Goal: Task Accomplishment & Management: Use online tool/utility

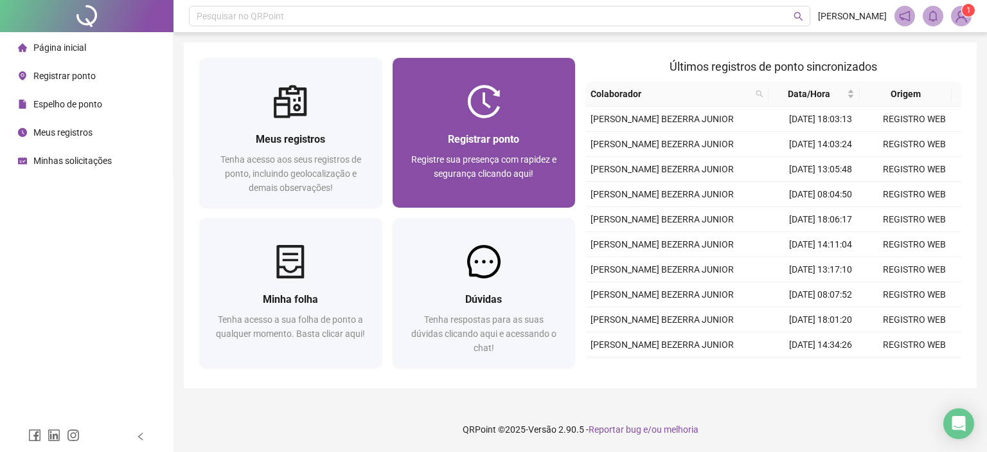
click at [444, 97] on div at bounding box center [484, 101] width 183 height 33
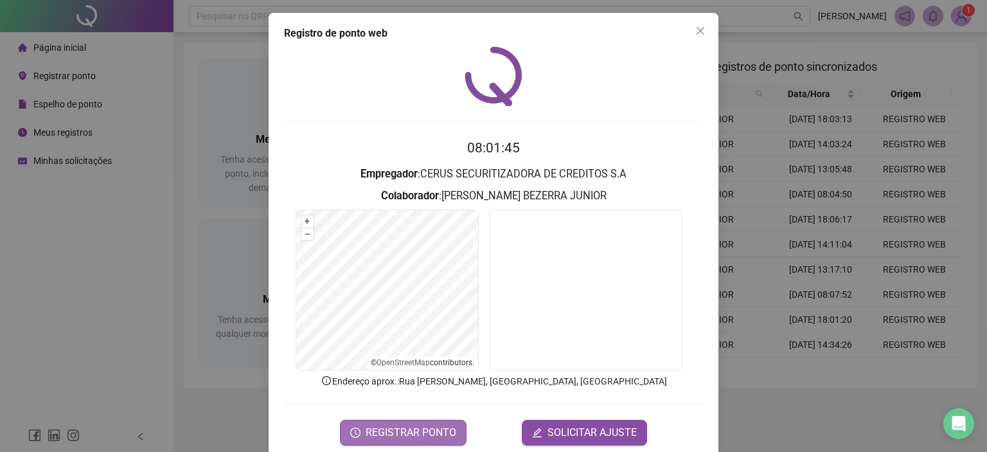
click at [409, 438] on span "REGISTRAR PONTO" at bounding box center [411, 432] width 91 height 15
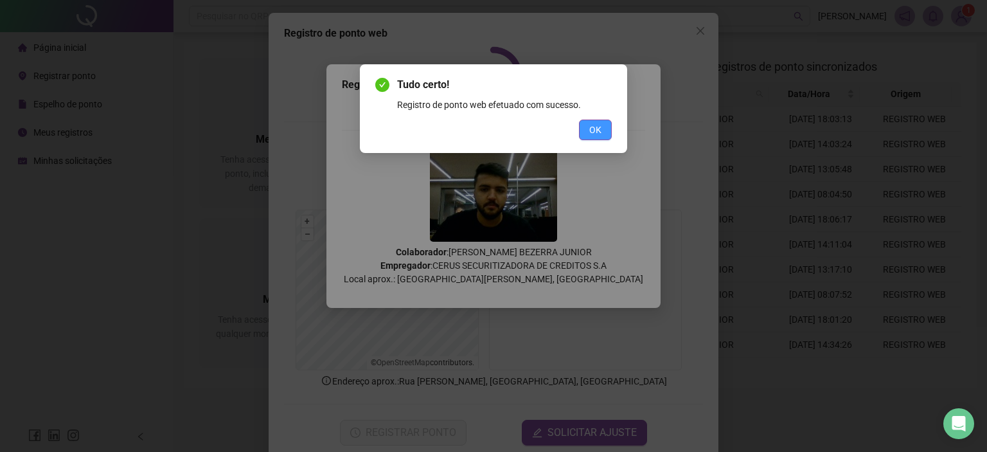
click at [593, 125] on span "OK" at bounding box center [595, 130] width 12 height 14
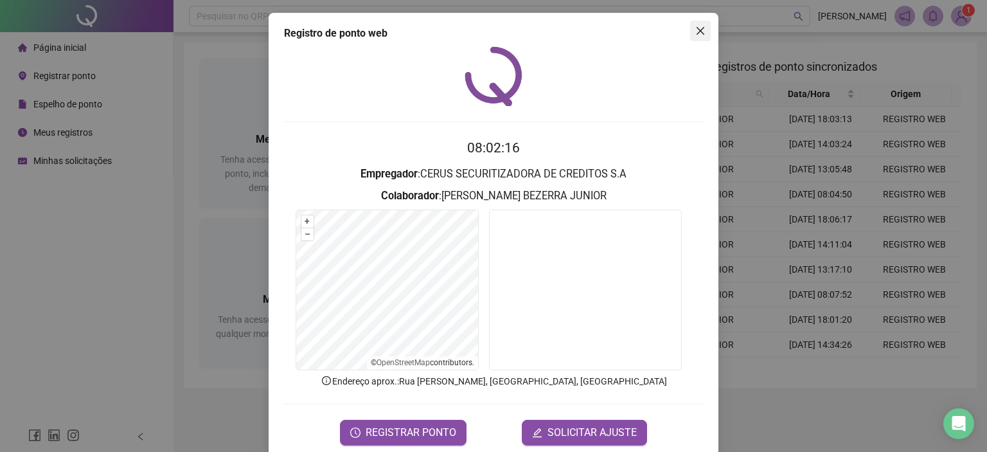
click at [697, 26] on icon "close" at bounding box center [700, 31] width 10 height 10
